Goal: Task Accomplishment & Management: Manage account settings

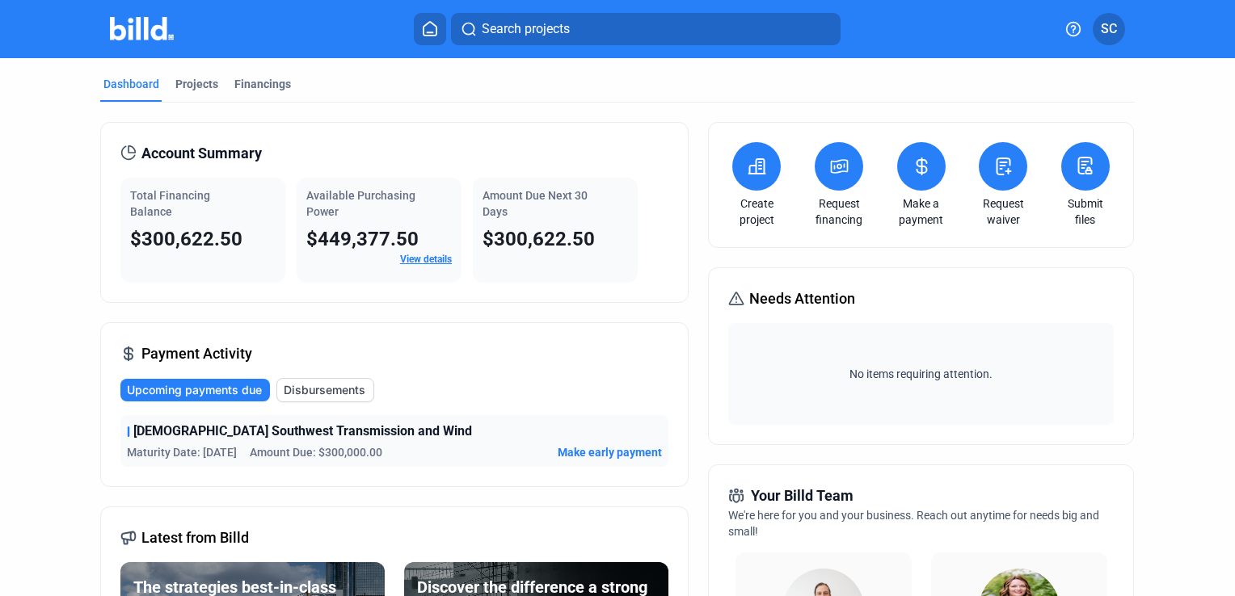
click at [205, 89] on div "Projects" at bounding box center [196, 84] width 43 height 16
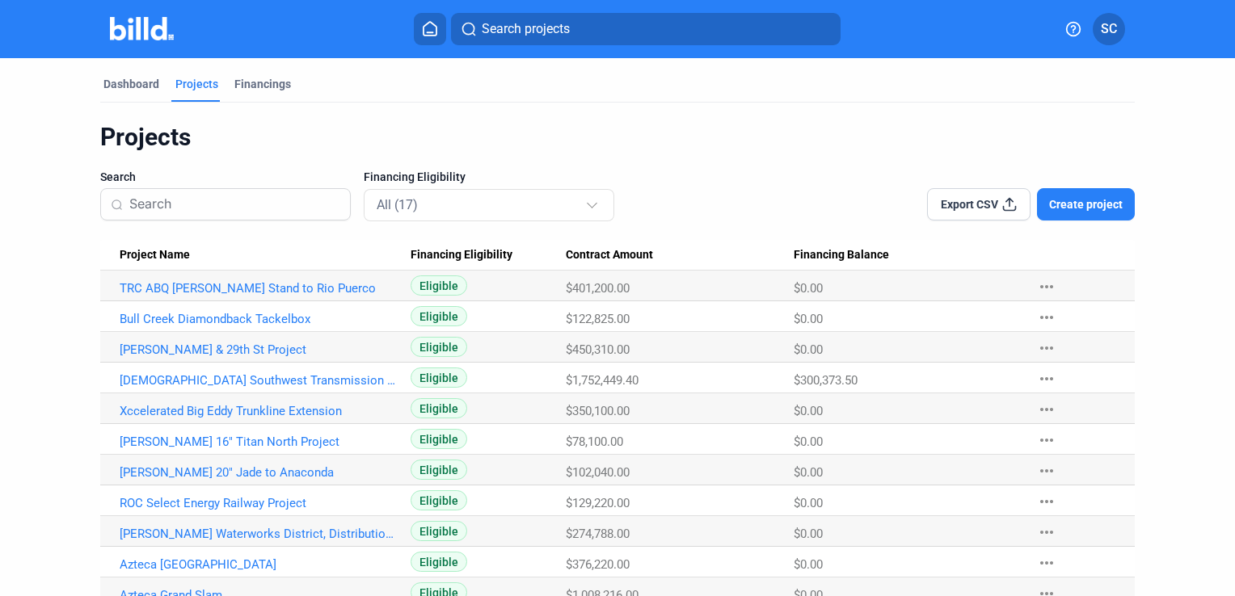
click at [0, 402] on html "We value your privacy We use cookies to enhance your browsing experience, serve…" at bounding box center [617, 298] width 1235 height 596
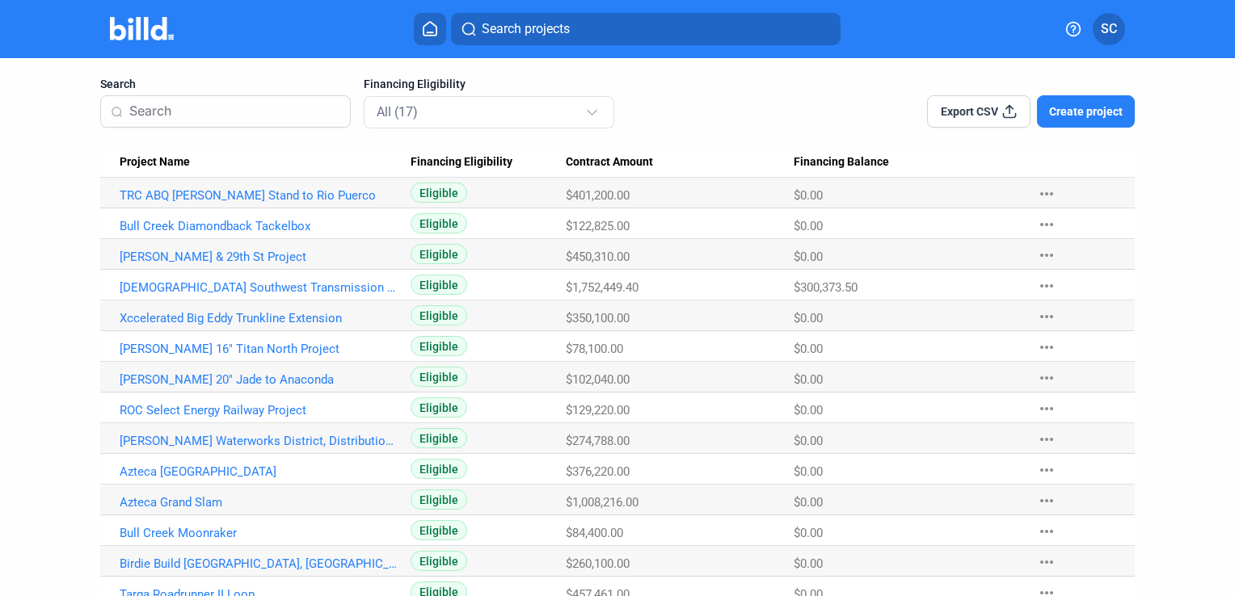
scroll to position [97, 0]
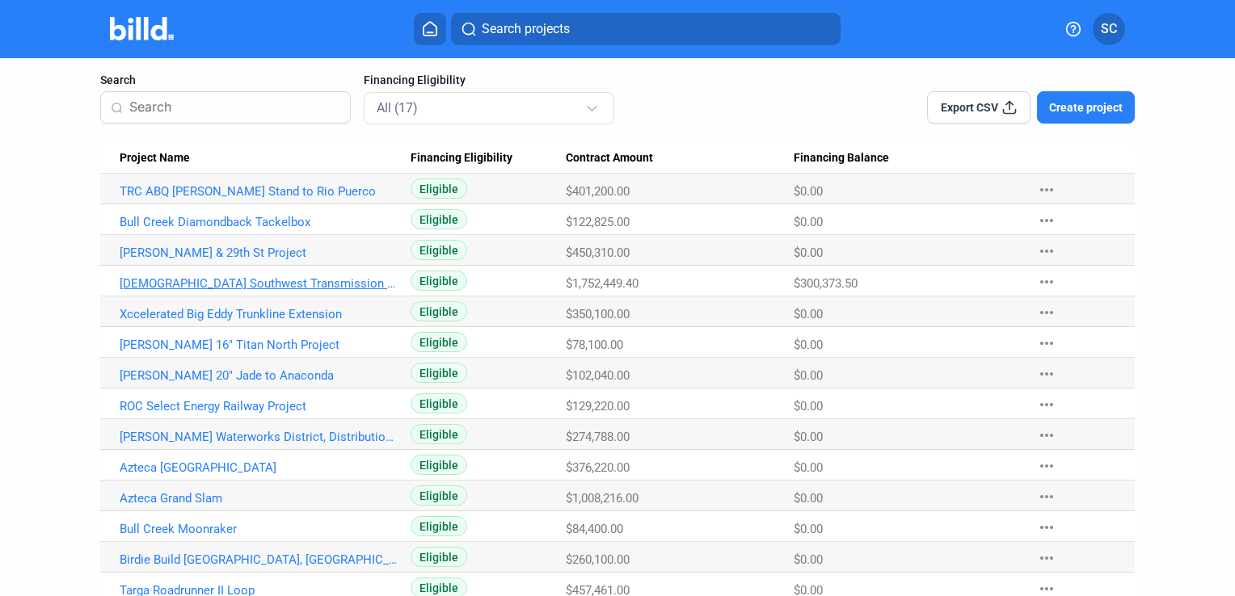
click at [193, 280] on link "[DEMOGRAPHIC_DATA] Southwest Transmission and Wind" at bounding box center [259, 283] width 279 height 15
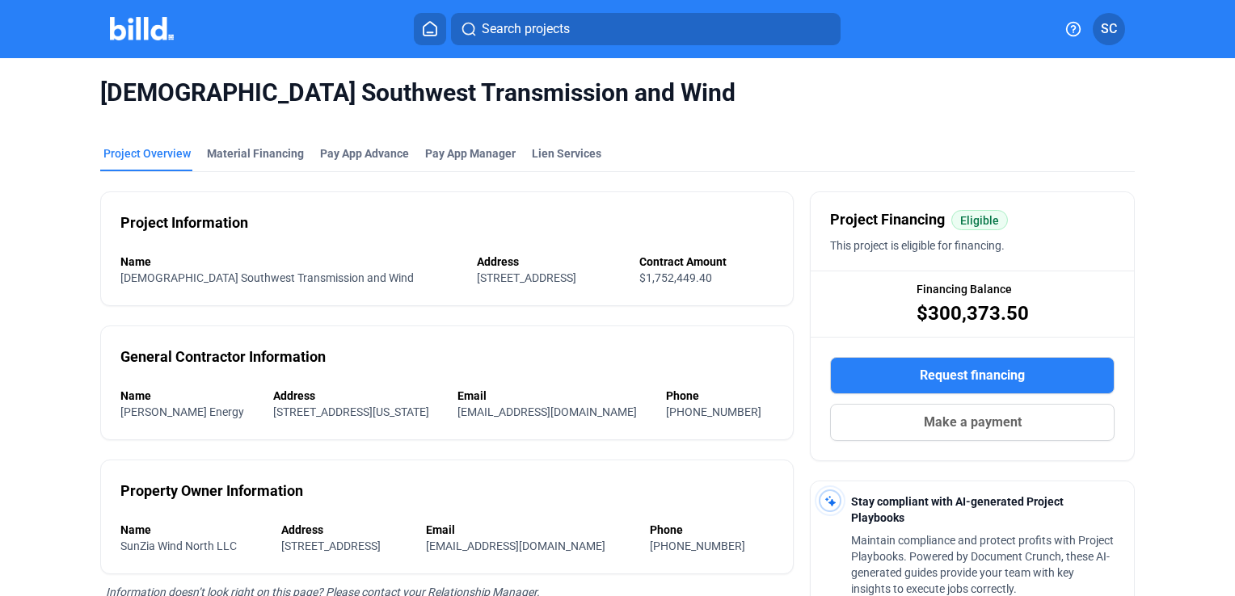
click at [11, 294] on div "SunZia Southwest Transmission and Wind Project Overview Material Financing Pay …" at bounding box center [617, 554] width 1235 height 992
click at [365, 156] on div "Pay App Advance" at bounding box center [364, 153] width 89 height 16
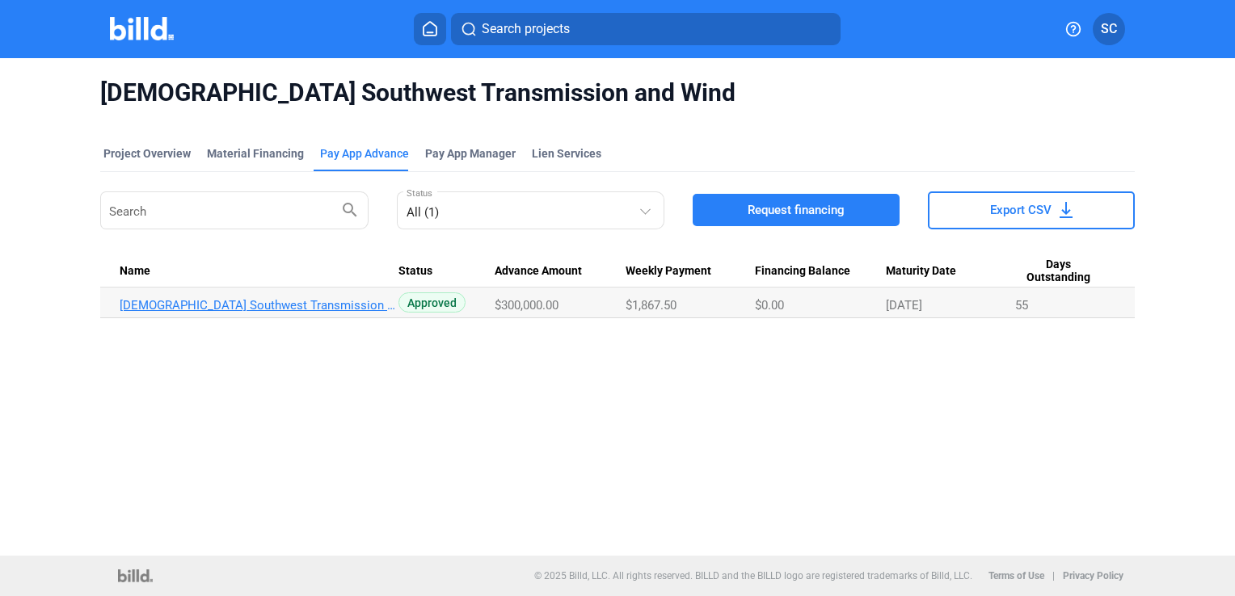
click at [175, 309] on link "[DEMOGRAPHIC_DATA] Southwest Transmission and Wind_PA_JUN" at bounding box center [259, 305] width 279 height 15
